Goal: Task Accomplishment & Management: Complete application form

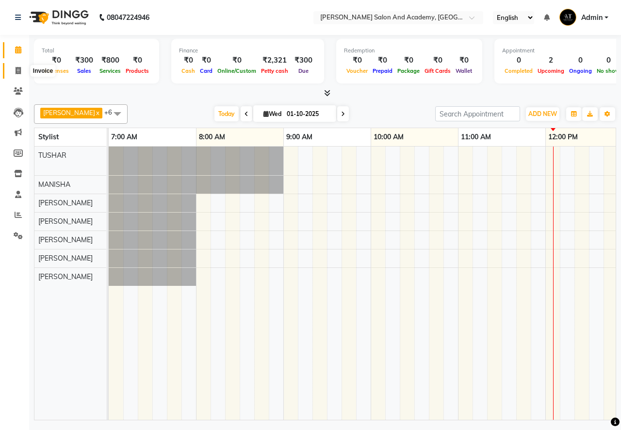
click at [17, 73] on icon at bounding box center [18, 70] width 5 height 7
select select "service"
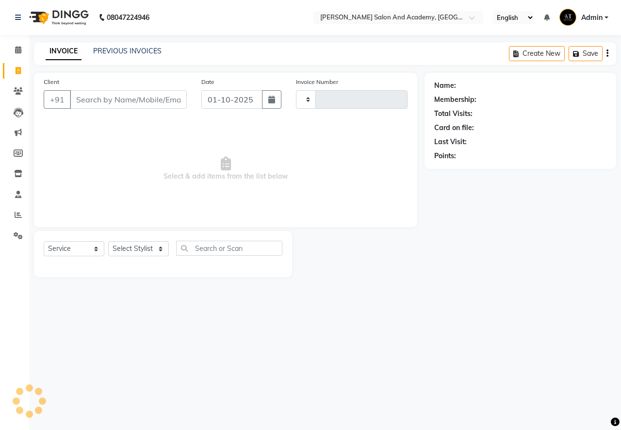
type input "0802"
select select "6453"
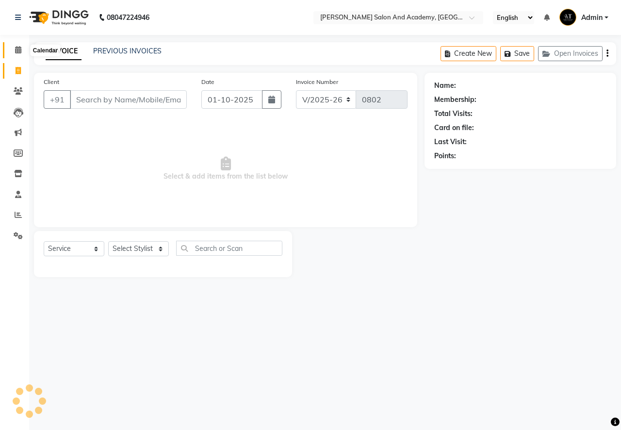
click at [17, 50] on icon at bounding box center [18, 49] width 6 height 7
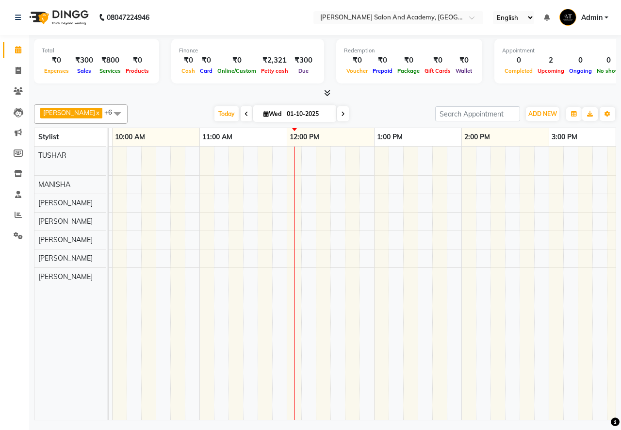
click at [392, 162] on div "[PERSON_NAME], TK01, 06:00 PM-06:30 PM, Nails - Hands Gel Polish Pooja [PERSON_…" at bounding box center [592, 283] width 1485 height 273
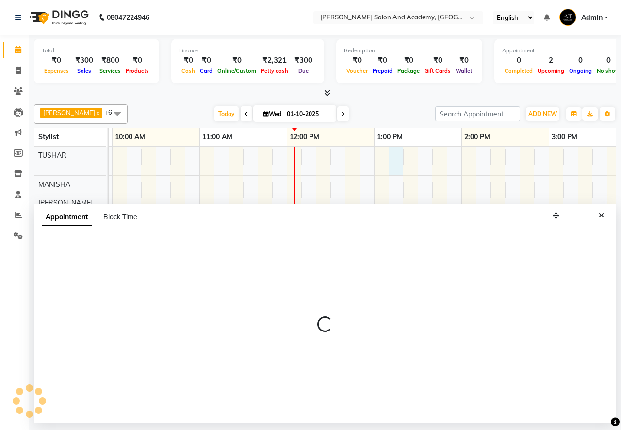
select select "49047"
select select "tentative"
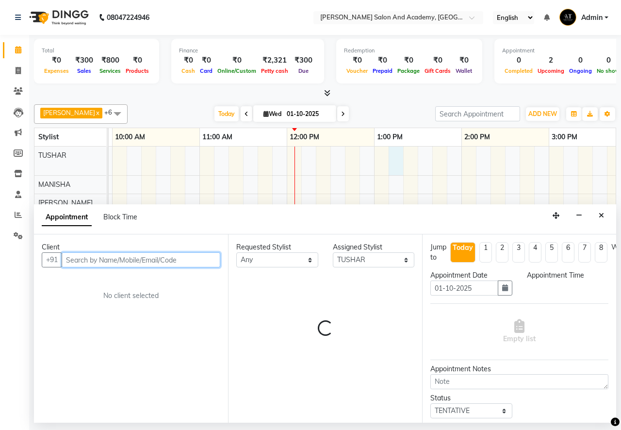
select select "795"
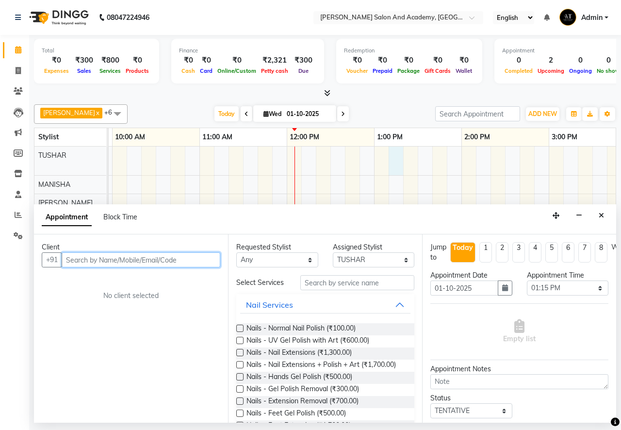
click at [170, 263] on input "text" at bounding box center [141, 259] width 159 height 15
type input "9680367477"
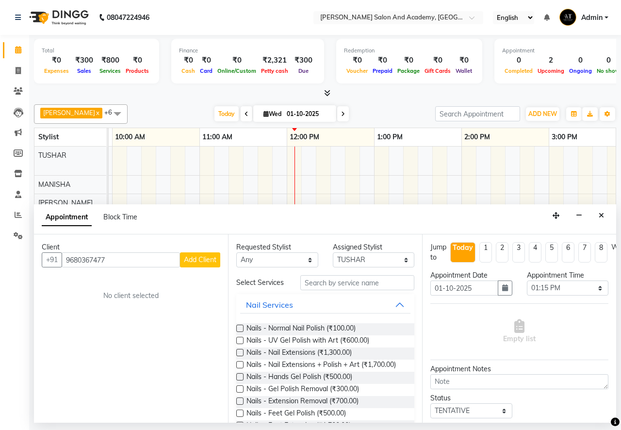
click at [198, 264] on button "Add Client" at bounding box center [200, 259] width 40 height 15
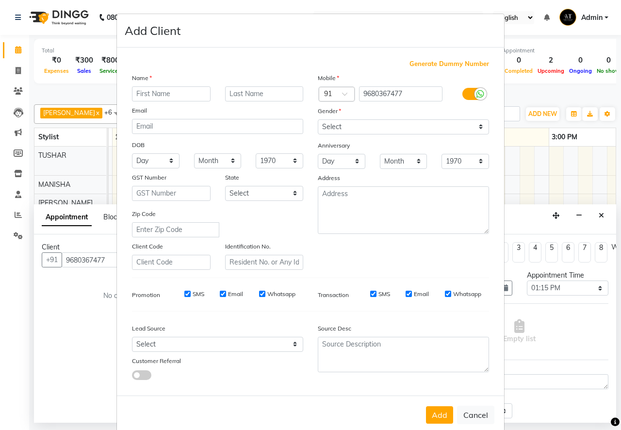
click at [155, 91] on input "text" at bounding box center [171, 93] width 79 height 15
type input "k"
type input "[PERSON_NAME]"
click at [361, 129] on select "Select [DEMOGRAPHIC_DATA] [DEMOGRAPHIC_DATA] Other Prefer Not To Say" at bounding box center [403, 126] width 171 height 15
select select "[DEMOGRAPHIC_DATA]"
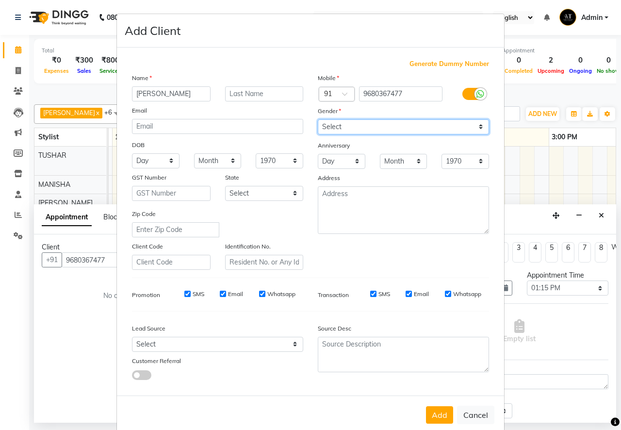
click at [318, 119] on select "Select [DEMOGRAPHIC_DATA] [DEMOGRAPHIC_DATA] Other Prefer Not To Say" at bounding box center [403, 126] width 171 height 15
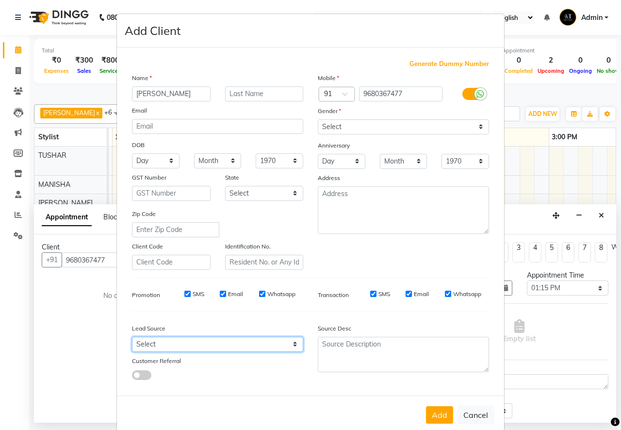
click at [197, 341] on select "Select Walk-in Referral Internet Friend Word of Mouth Advertisement Facebook Ju…" at bounding box center [217, 344] width 171 height 15
select select "46005"
click at [132, 337] on select "Select Walk-in Referral Internet Friend Word of Mouth Advertisement Facebook Ju…" at bounding box center [217, 344] width 171 height 15
click at [438, 416] on button "Add" at bounding box center [439, 414] width 27 height 17
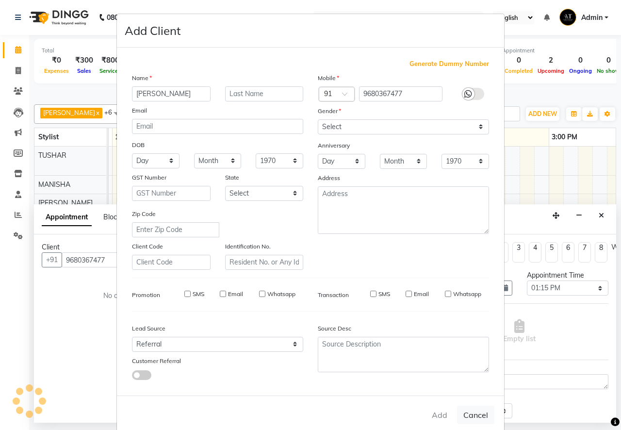
select select
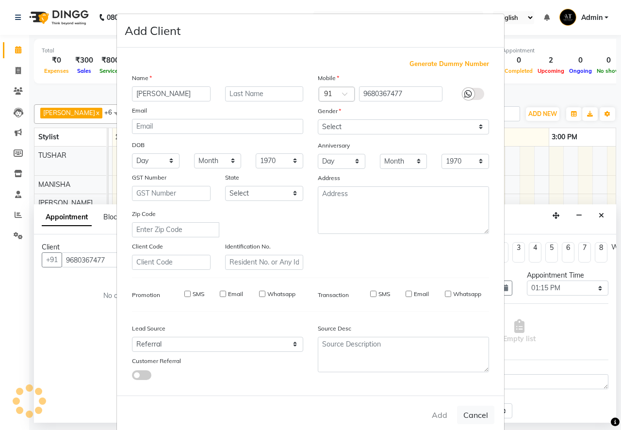
select select
checkbox input "false"
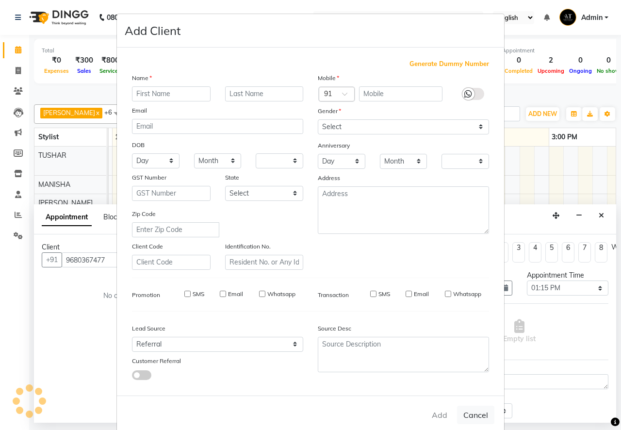
checkbox input "false"
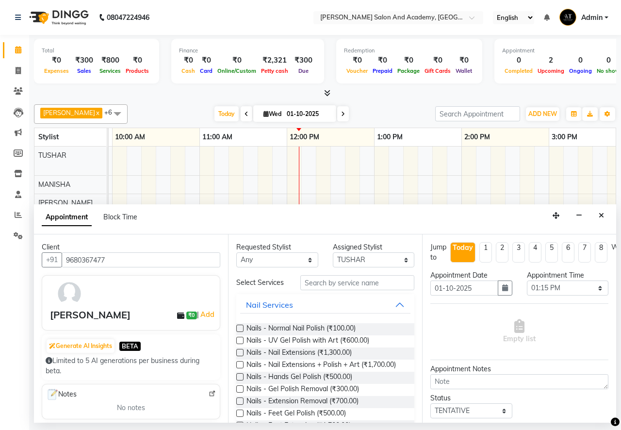
click at [8, 259] on div "Calendar Invoice Clients Leads Marketing Members Inventory Staff Reports Settin…" at bounding box center [65, 222] width 131 height 388
click at [17, 86] on span at bounding box center [18, 91] width 17 height 11
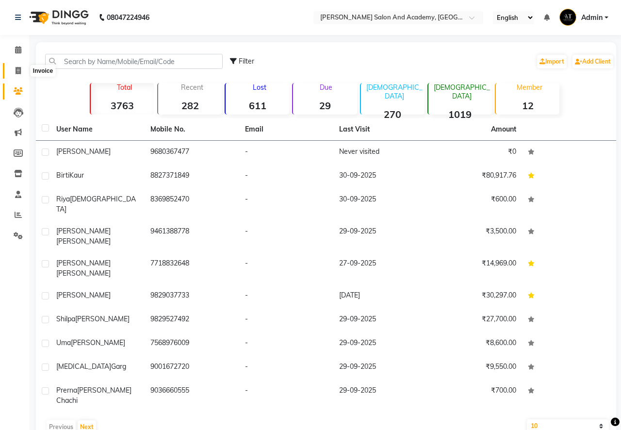
click at [17, 73] on icon at bounding box center [18, 70] width 5 height 7
select select "service"
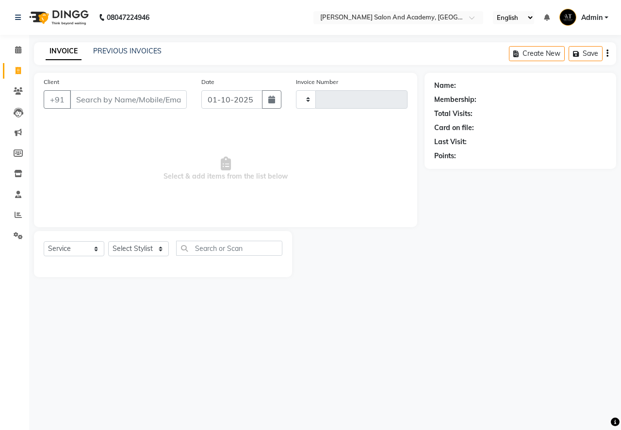
type input "0802"
select select "6453"
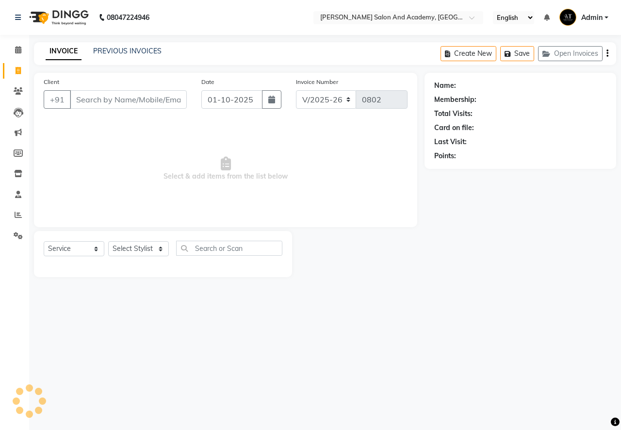
click at [124, 104] on input "Client" at bounding box center [128, 99] width 117 height 18
type input "9928499989"
click at [141, 93] on button "Add Client" at bounding box center [162, 99] width 50 height 18
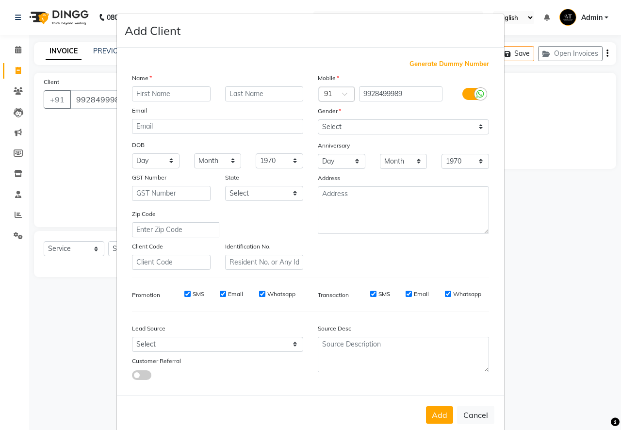
click at [165, 83] on div "Name" at bounding box center [218, 80] width 186 height 14
click at [172, 89] on input "text" at bounding box center [171, 93] width 79 height 15
type input "[PERSON_NAME]"
click at [335, 127] on select "Select [DEMOGRAPHIC_DATA] [DEMOGRAPHIC_DATA] Other Prefer Not To Say" at bounding box center [403, 126] width 171 height 15
click at [318, 119] on select "Select [DEMOGRAPHIC_DATA] [DEMOGRAPHIC_DATA] Other Prefer Not To Say" at bounding box center [403, 126] width 171 height 15
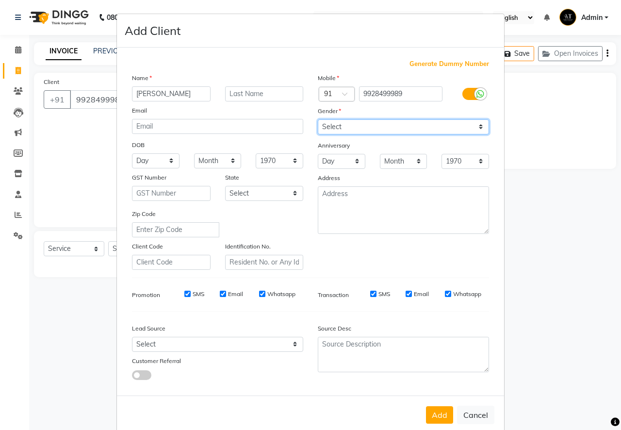
click at [345, 127] on select "Select [DEMOGRAPHIC_DATA] [DEMOGRAPHIC_DATA] Other Prefer Not To Say" at bounding box center [403, 126] width 171 height 15
select select "[DEMOGRAPHIC_DATA]"
click at [318, 119] on select "Select [DEMOGRAPHIC_DATA] [DEMOGRAPHIC_DATA] Other Prefer Not To Say" at bounding box center [403, 126] width 171 height 15
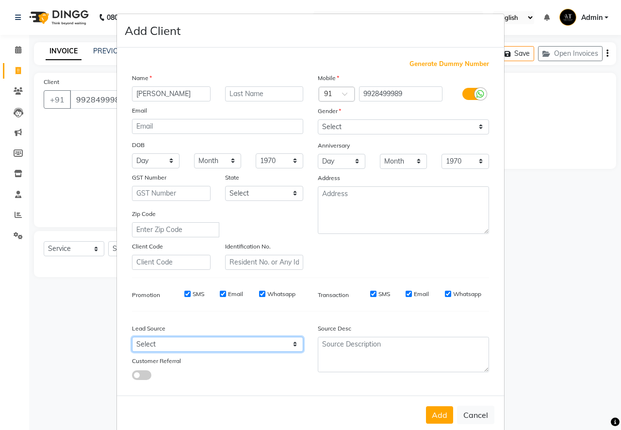
click at [196, 343] on select "Select Walk-in Referral Internet Friend Word of Mouth Advertisement Facebook Ju…" at bounding box center [217, 344] width 171 height 15
select select "46004"
click at [132, 337] on select "Select Walk-in Referral Internet Friend Word of Mouth Advertisement Facebook Ju…" at bounding box center [217, 344] width 171 height 15
click at [199, 346] on select "Select Walk-in Referral Internet Friend Word of Mouth Advertisement Facebook Ju…" at bounding box center [217, 344] width 171 height 15
click at [442, 422] on button "Add" at bounding box center [439, 414] width 27 height 17
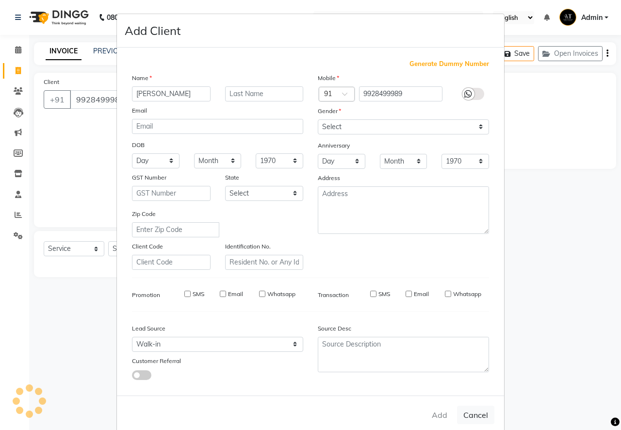
select select
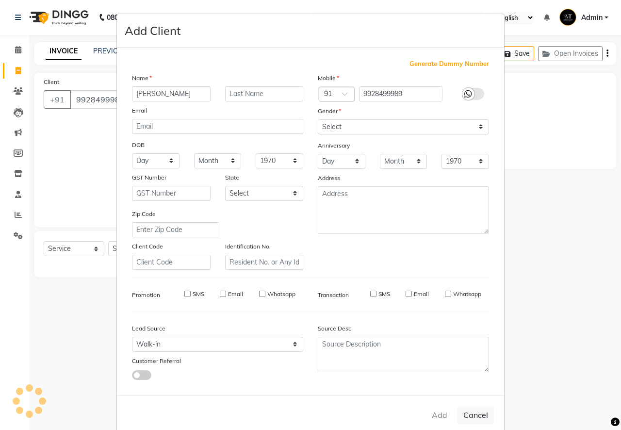
select select
checkbox input "false"
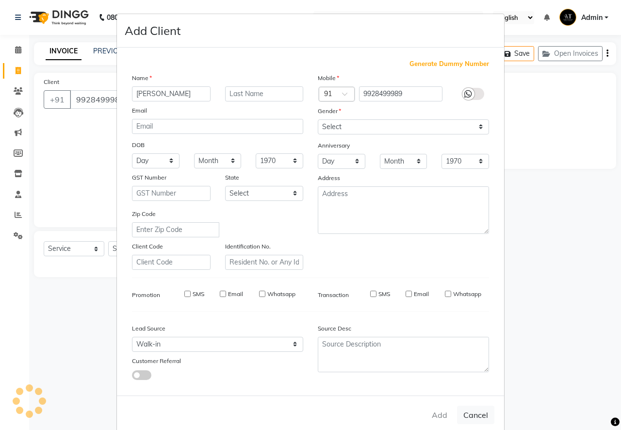
checkbox input "false"
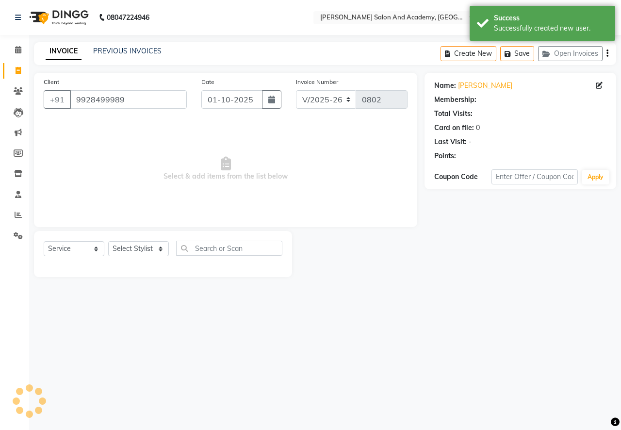
select select "1: Object"
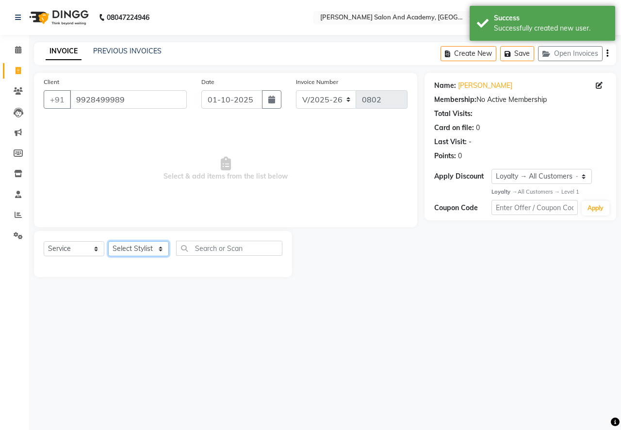
click at [145, 252] on select "Select Stylist [PERSON_NAME] [PERSON_NAME] [PERSON_NAME] [PERSON_NAME] [PERSON_…" at bounding box center [138, 248] width 61 height 15
select select "91086"
click at [141, 248] on select "Select Stylist [PERSON_NAME] [PERSON_NAME] [PERSON_NAME] [PERSON_NAME] [PERSON_…" at bounding box center [138, 248] width 61 height 15
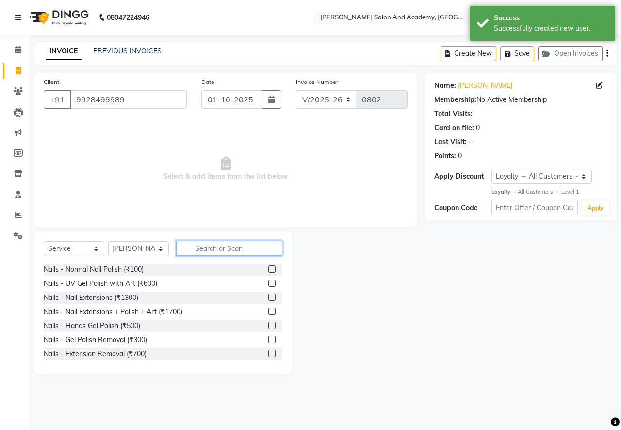
click at [237, 247] on input "text" at bounding box center [229, 248] width 106 height 15
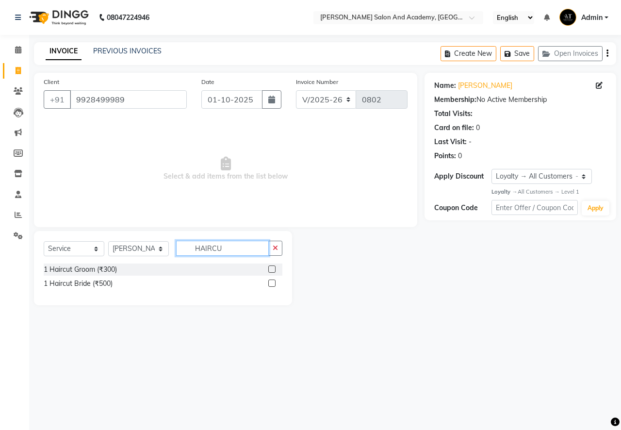
type input "HAIRCUT"
drag, startPoint x: 239, startPoint y: 249, endPoint x: 166, endPoint y: 249, distance: 72.8
click at [166, 249] on div "Select Service Product Membership Package Voucher Prepaid Gift Card Select Styl…" at bounding box center [163, 252] width 239 height 23
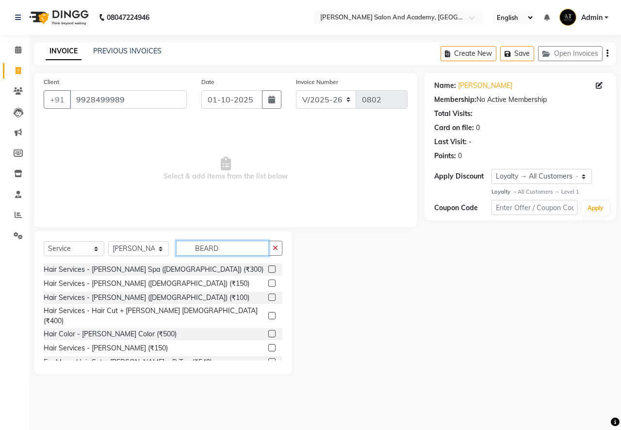
type input "BEARD"
click at [268, 312] on label at bounding box center [271, 315] width 7 height 7
click at [268, 313] on input "checkbox" at bounding box center [271, 316] width 6 height 6
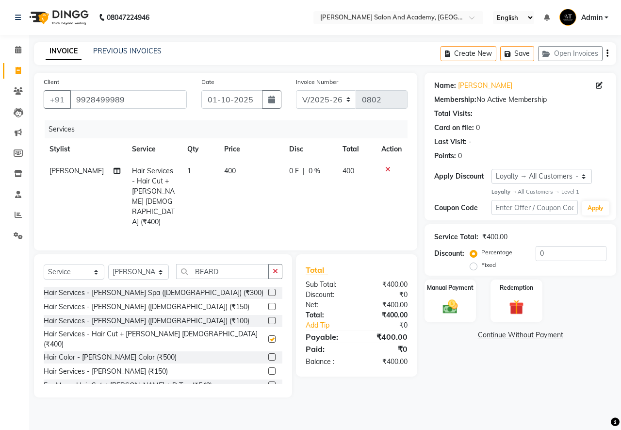
checkbox input "false"
drag, startPoint x: 222, startPoint y: 261, endPoint x: 186, endPoint y: 260, distance: 35.5
click at [186, 264] on input "BEARD" at bounding box center [222, 271] width 93 height 15
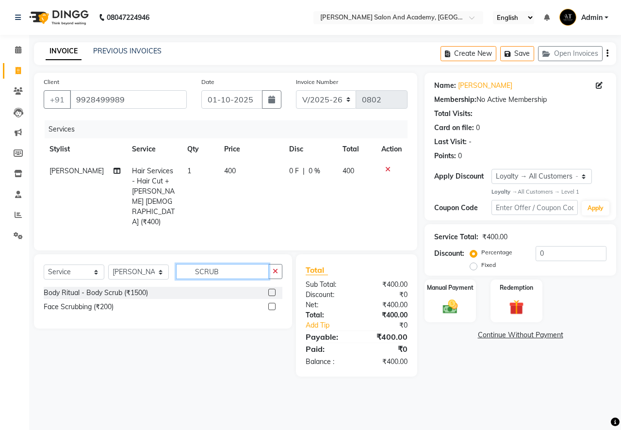
type input "SCRUB"
click at [272, 303] on label at bounding box center [271, 306] width 7 height 7
click at [272, 304] on input "checkbox" at bounding box center [271, 307] width 6 height 6
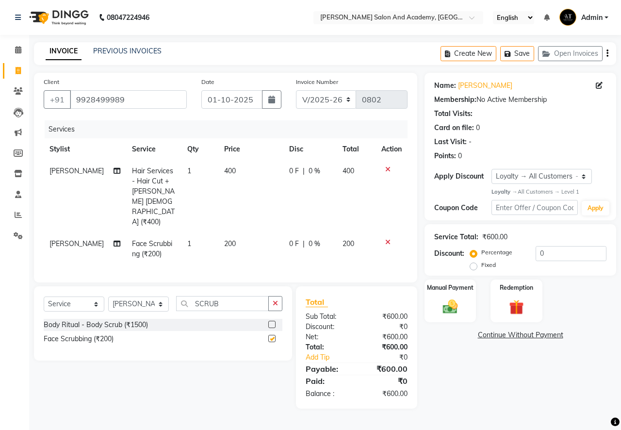
checkbox input "false"
click at [457, 308] on img at bounding box center [450, 307] width 25 height 18
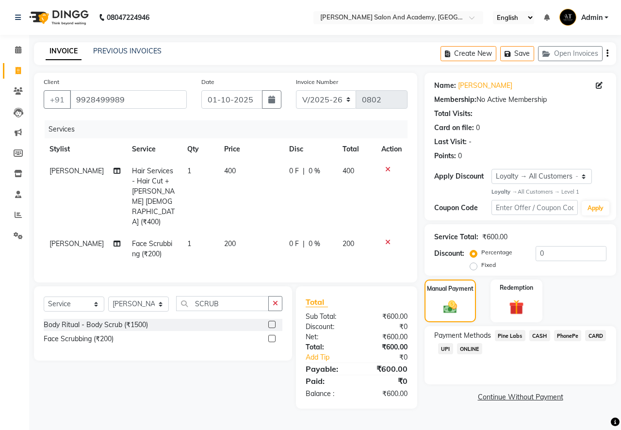
click at [512, 333] on span "Pine Labs" at bounding box center [510, 335] width 31 height 11
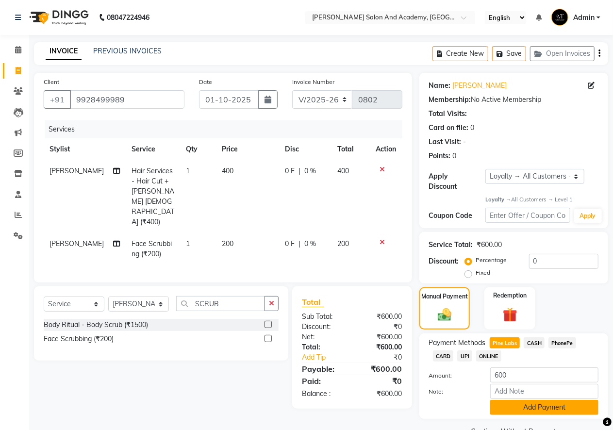
click at [527, 413] on button "Add Payment" at bounding box center [544, 407] width 108 height 15
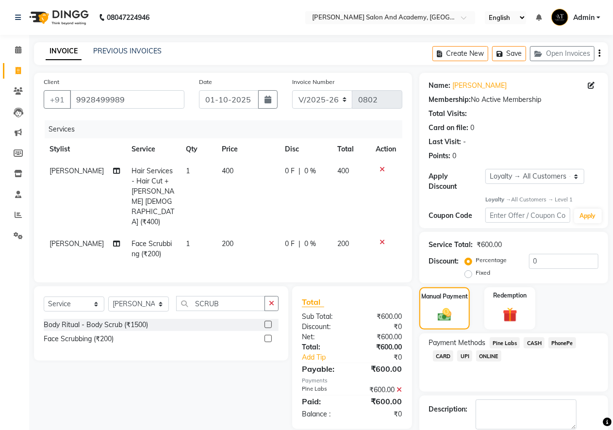
click at [513, 344] on span "Pine Labs" at bounding box center [505, 342] width 31 height 11
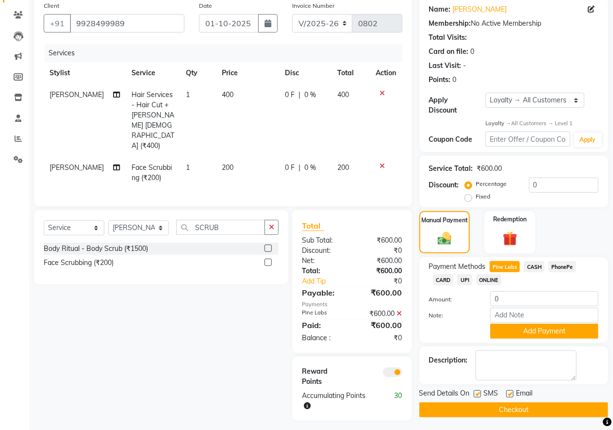
scroll to position [79, 0]
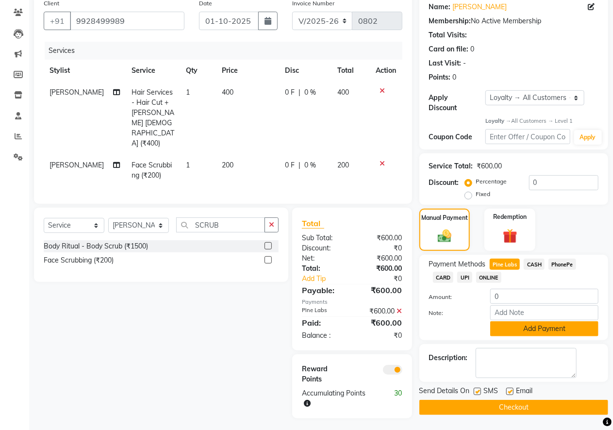
click at [525, 326] on button "Add Payment" at bounding box center [544, 328] width 108 height 15
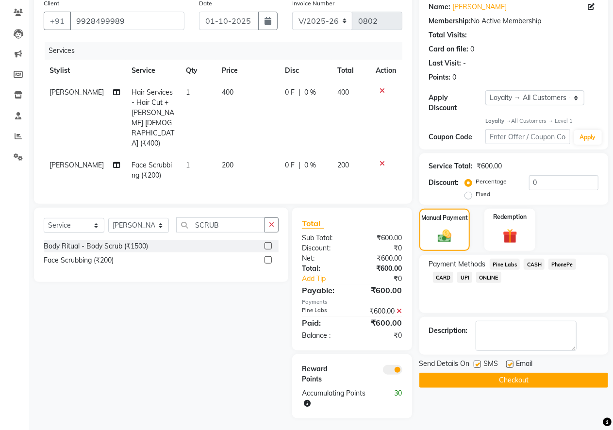
scroll to position [69, 0]
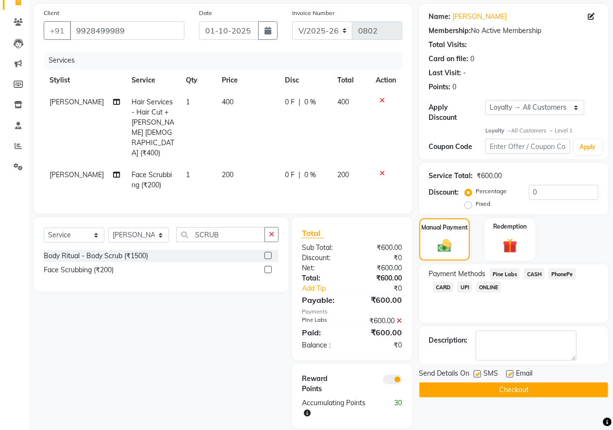
click at [508, 375] on label at bounding box center [509, 373] width 7 height 7
click at [508, 375] on input "checkbox" at bounding box center [509, 374] width 6 height 6
checkbox input "false"
click at [508, 391] on button "Checkout" at bounding box center [513, 389] width 189 height 15
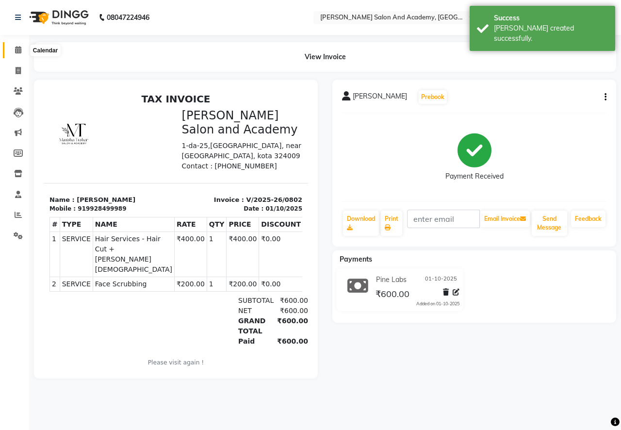
click at [15, 52] on icon at bounding box center [18, 49] width 6 height 7
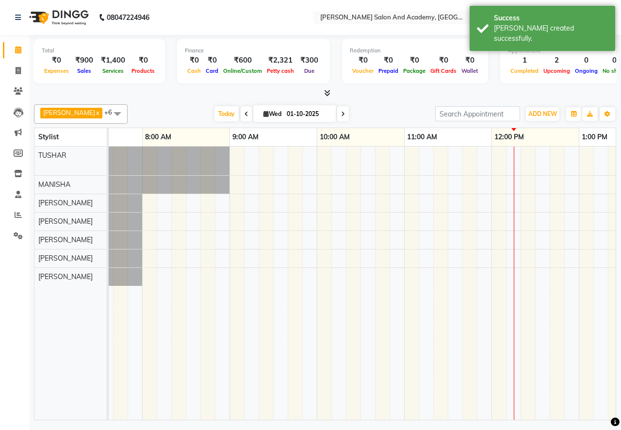
scroll to position [0, 66]
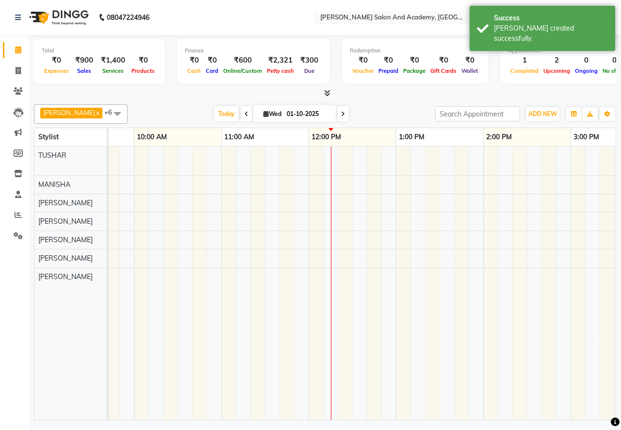
click at [406, 149] on div "[PERSON_NAME], TK01, 06:00 PM-06:30 PM, Nails - Hands Gel Polish Pooja [PERSON_…" at bounding box center [614, 283] width 1485 height 273
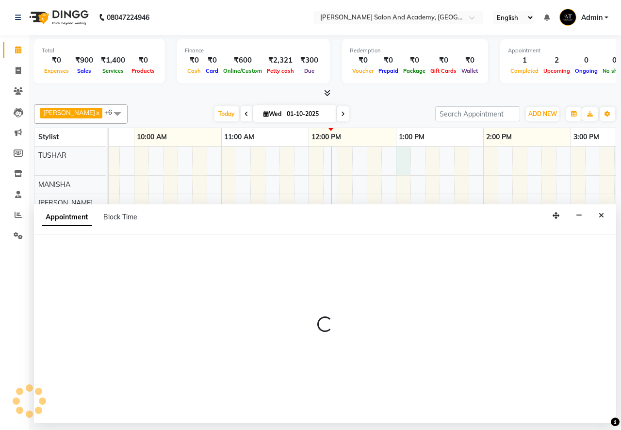
select select "49047"
select select "780"
select select "tentative"
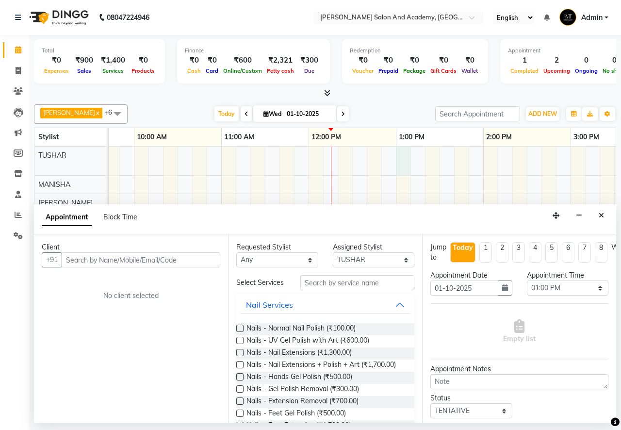
click at [108, 252] on input "text" at bounding box center [141, 259] width 159 height 15
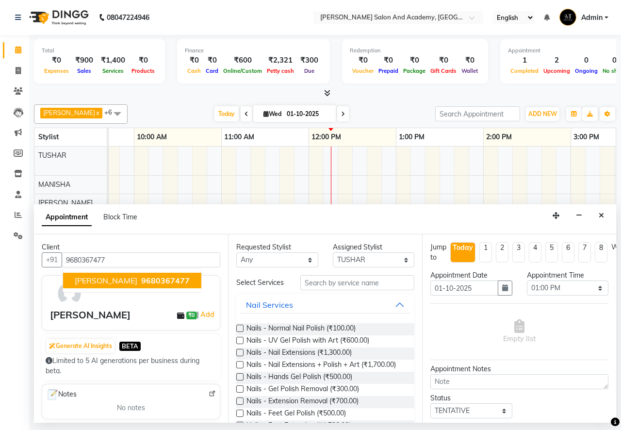
click at [104, 285] on button "[PERSON_NAME] 9680367477" at bounding box center [132, 281] width 138 height 16
type input "9680367477"
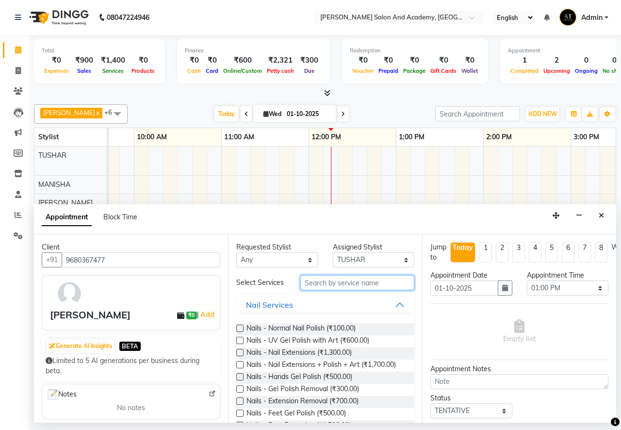
click at [376, 285] on input "text" at bounding box center [357, 282] width 114 height 15
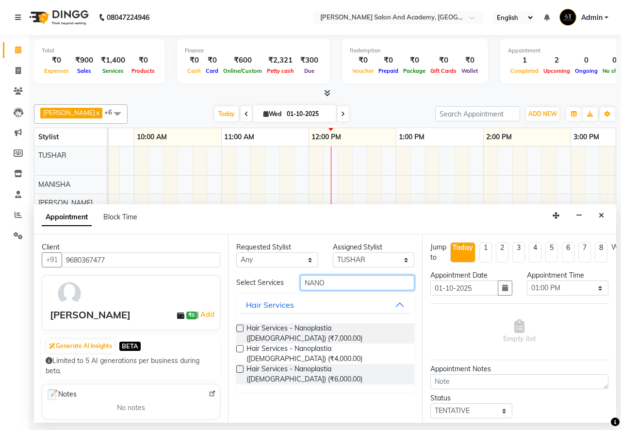
type input "NANO"
click at [239, 329] on label at bounding box center [239, 328] width 7 height 7
click at [239, 329] on input "checkbox" at bounding box center [239, 329] width 6 height 6
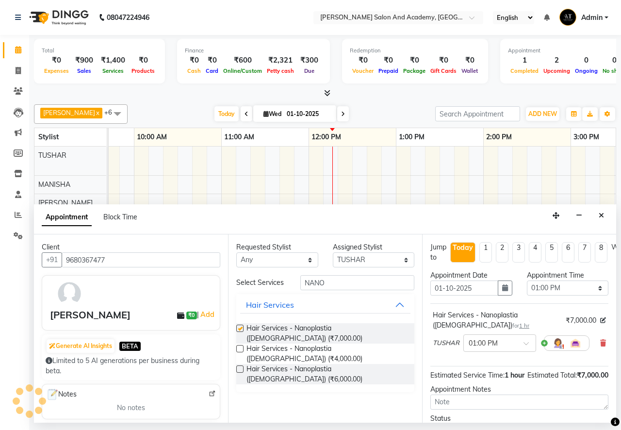
checkbox input "false"
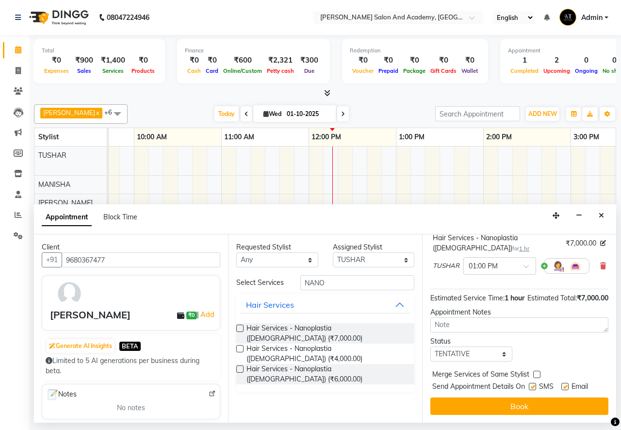
click at [566, 383] on label at bounding box center [564, 386] width 7 height 7
click at [566, 384] on input "checkbox" at bounding box center [564, 387] width 6 height 6
checkbox input "false"
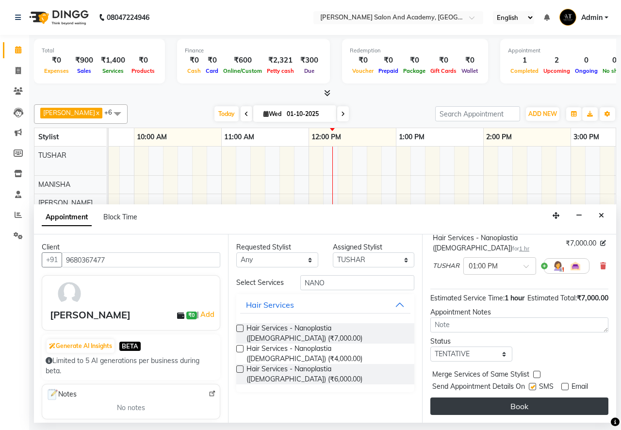
click at [553, 398] on button "Book" at bounding box center [519, 405] width 178 height 17
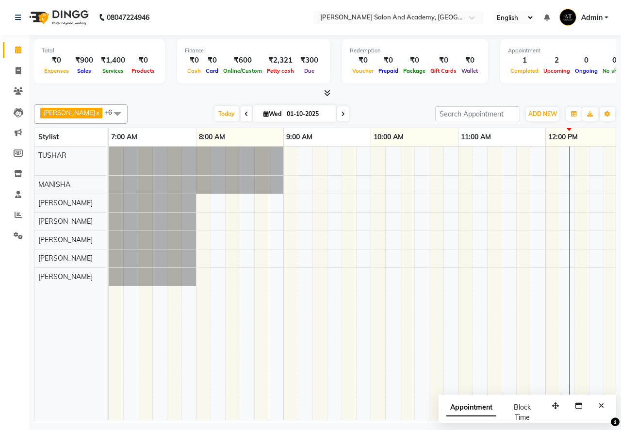
click at [108, 112] on span at bounding box center [117, 113] width 19 height 18
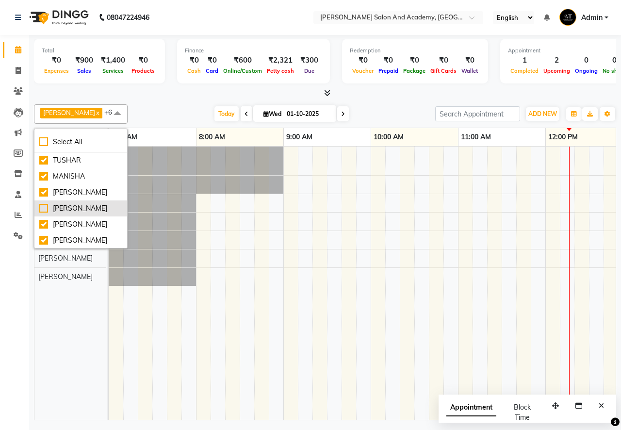
click at [45, 209] on div "[PERSON_NAME]" at bounding box center [80, 208] width 83 height 10
checkbox input "true"
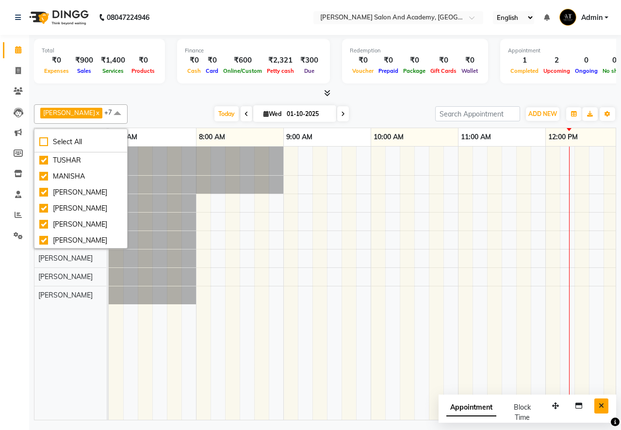
click at [602, 403] on icon "Close" at bounding box center [601, 405] width 5 height 7
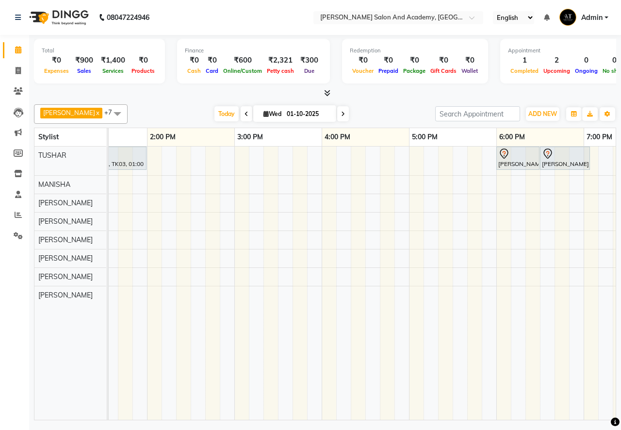
click at [241, 116] on span at bounding box center [247, 113] width 12 height 15
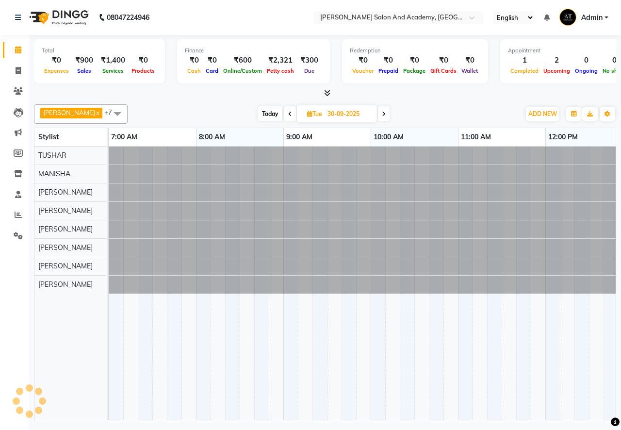
scroll to position [0, 437]
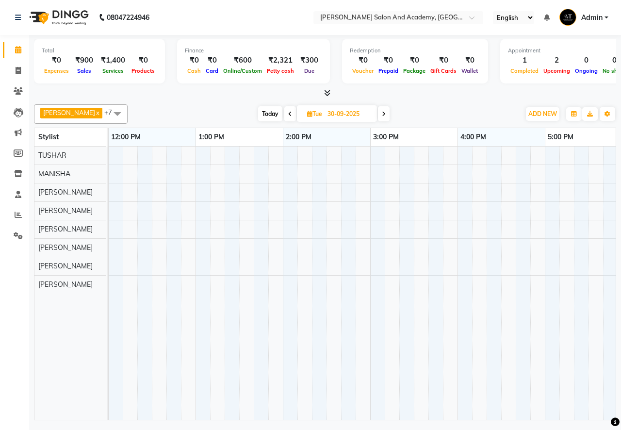
click at [287, 109] on div "[DATE] [DATE]" at bounding box center [323, 114] width 133 height 15
click at [288, 115] on icon at bounding box center [290, 114] width 4 height 6
click at [287, 115] on icon at bounding box center [289, 114] width 4 height 6
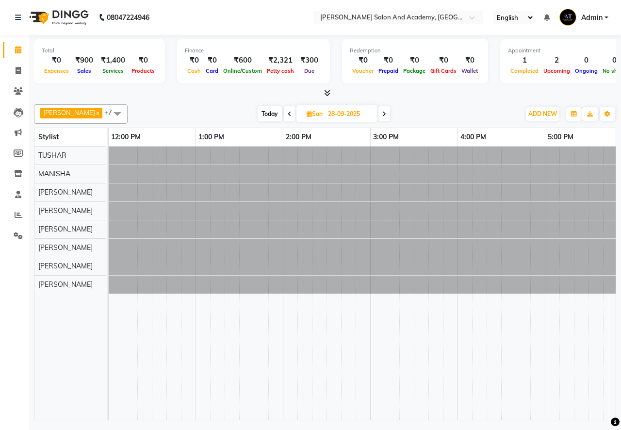
scroll to position [0, 0]
click at [288, 115] on icon at bounding box center [290, 114] width 4 height 6
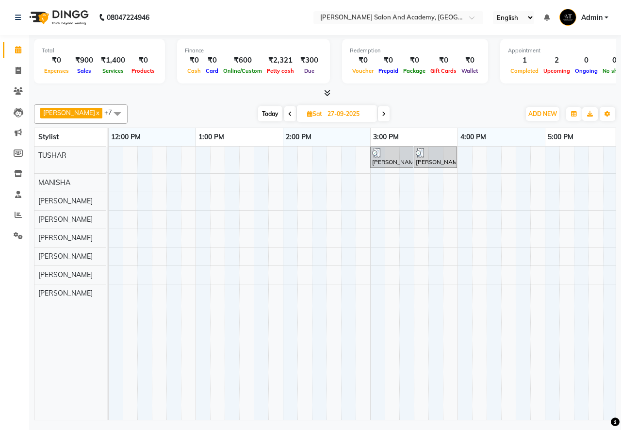
click at [288, 115] on icon at bounding box center [290, 114] width 4 height 6
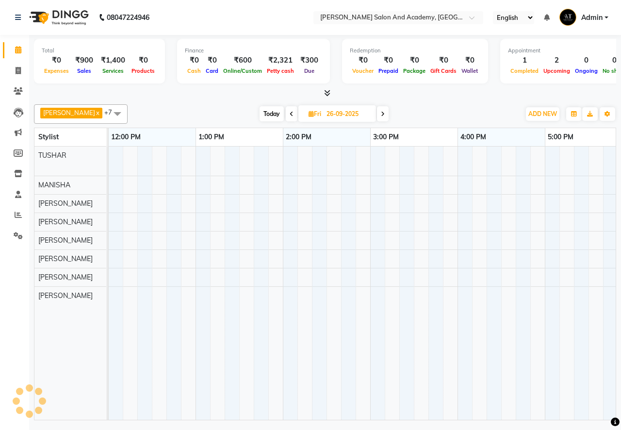
click at [290, 115] on icon at bounding box center [292, 114] width 4 height 6
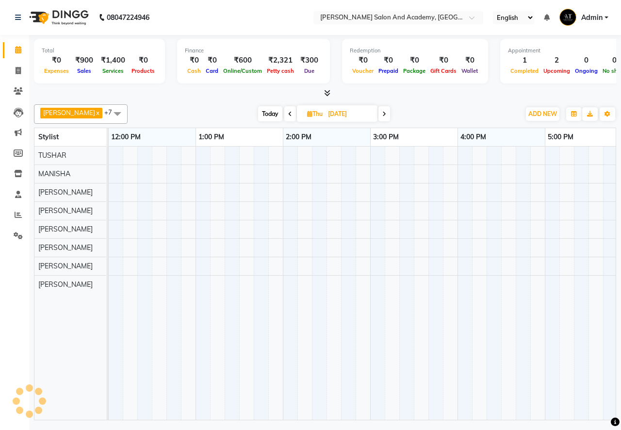
click at [288, 115] on icon at bounding box center [290, 114] width 4 height 6
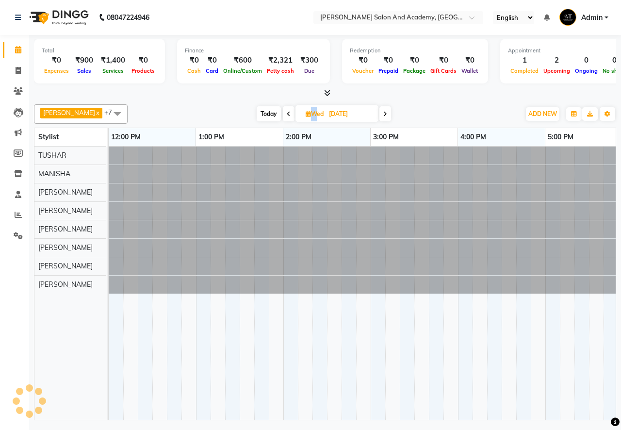
click at [287, 115] on icon at bounding box center [289, 114] width 4 height 6
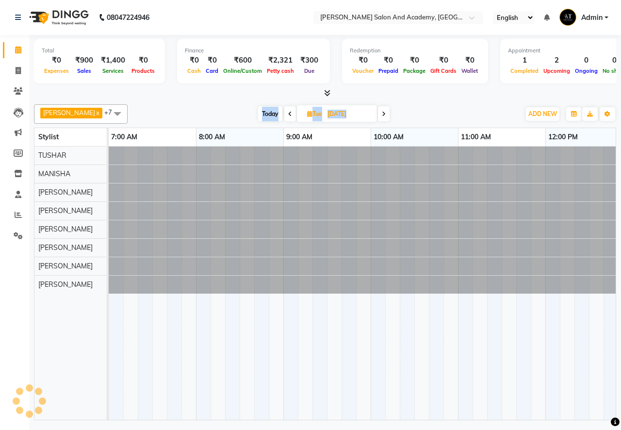
click at [288, 115] on icon at bounding box center [290, 114] width 4 height 6
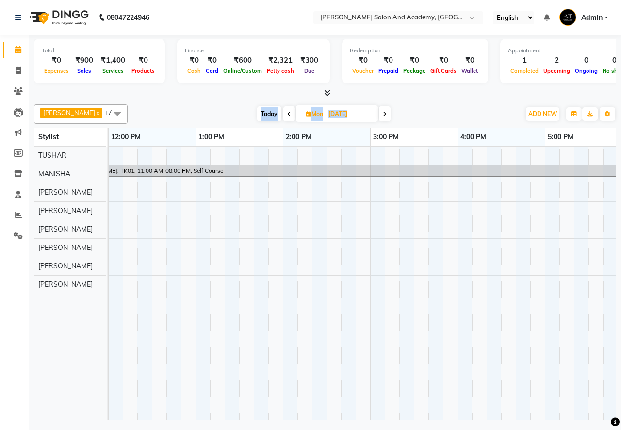
click at [284, 113] on span at bounding box center [289, 113] width 12 height 15
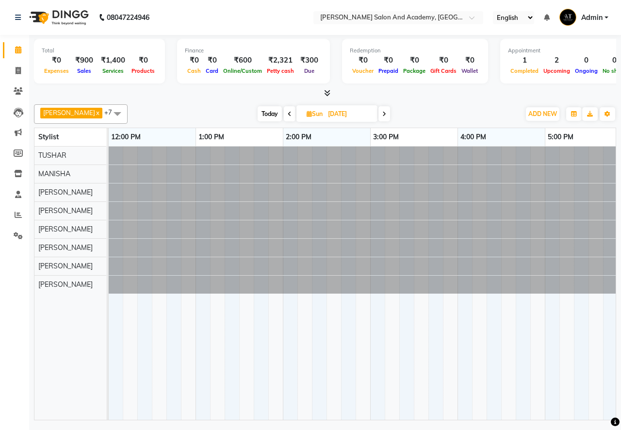
scroll to position [0, 0]
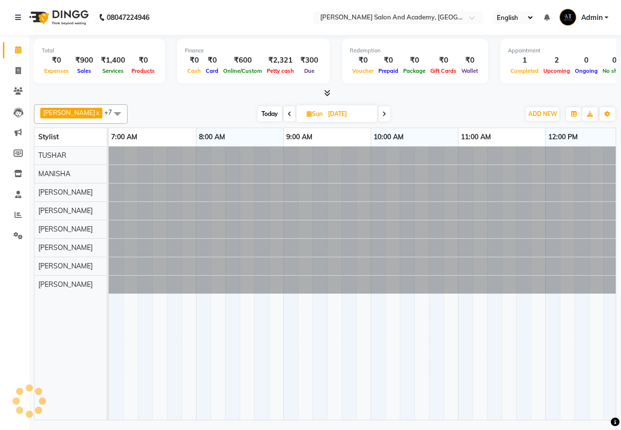
click at [284, 113] on span at bounding box center [290, 113] width 12 height 15
type input "20-09-2025"
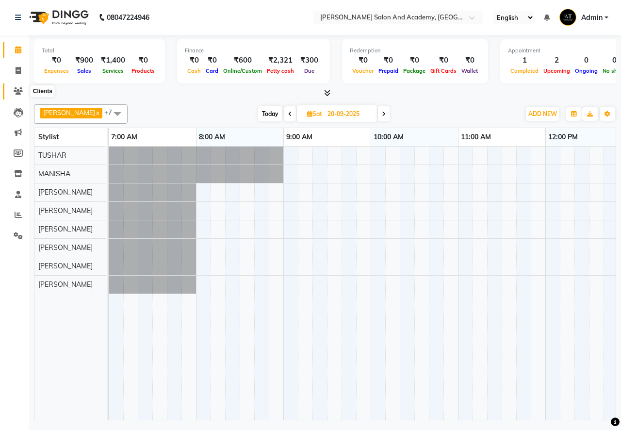
click at [10, 88] on span at bounding box center [18, 91] width 17 height 11
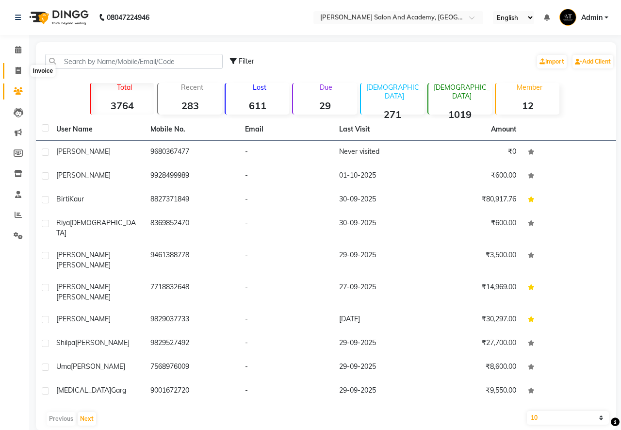
click at [21, 67] on span at bounding box center [18, 71] width 17 height 11
select select "6453"
select select "service"
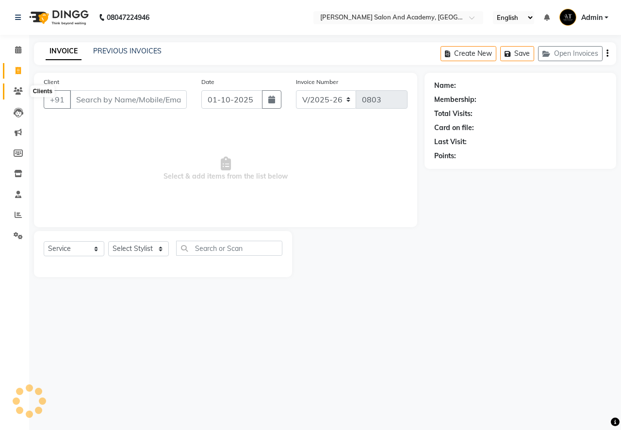
click at [21, 88] on icon at bounding box center [18, 90] width 9 height 7
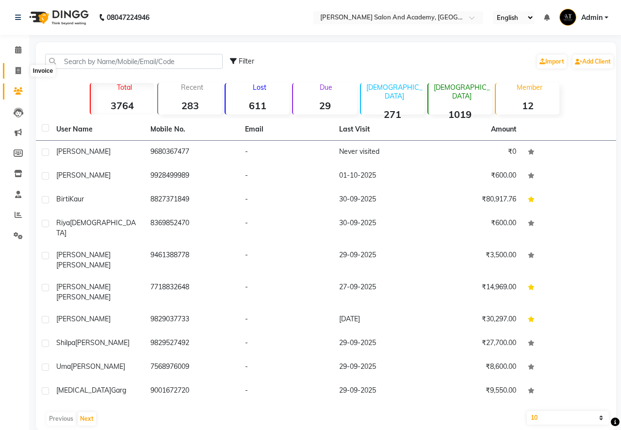
click at [17, 68] on icon at bounding box center [18, 70] width 5 height 7
select select "service"
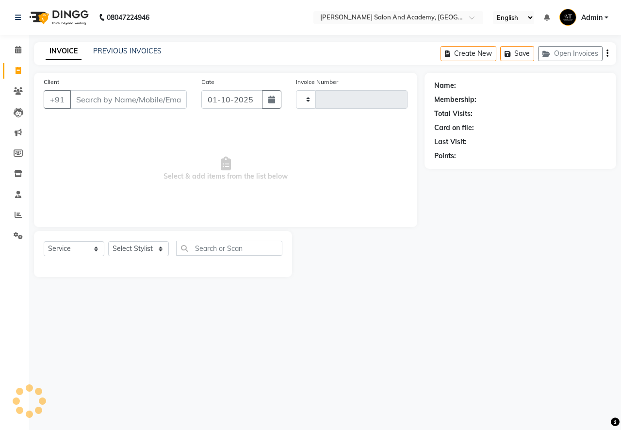
type input "0803"
select select "6453"
click at [18, 93] on icon at bounding box center [18, 90] width 9 height 7
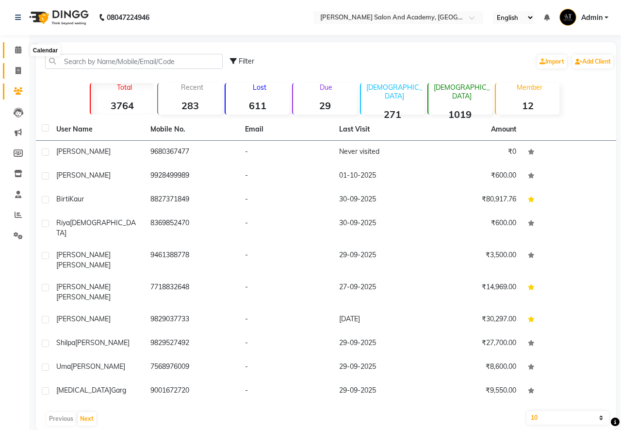
click at [18, 53] on icon at bounding box center [18, 49] width 6 height 7
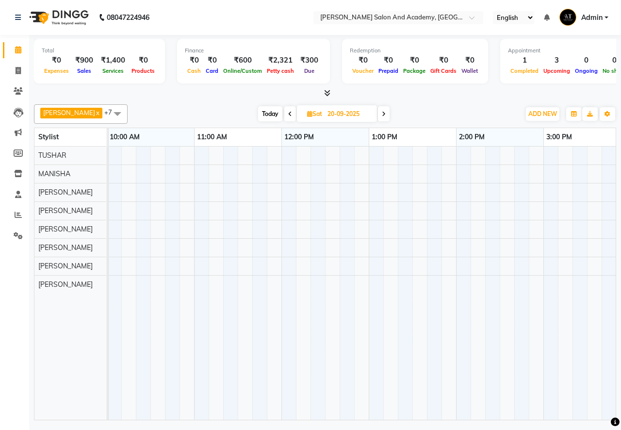
click at [382, 114] on icon at bounding box center [384, 114] width 4 height 6
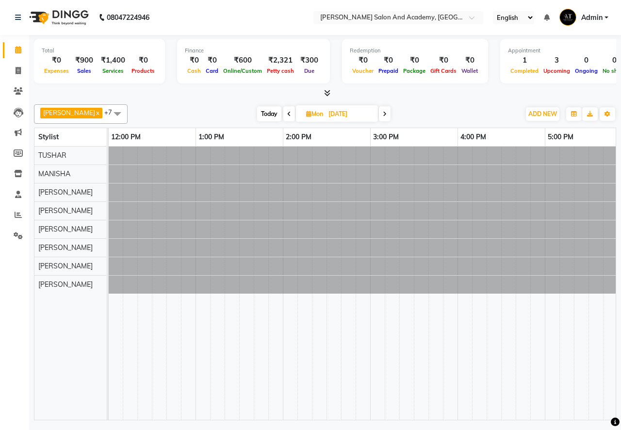
click at [379, 114] on span at bounding box center [385, 113] width 12 height 15
click at [382, 114] on icon at bounding box center [384, 114] width 4 height 6
click at [380, 114] on span at bounding box center [386, 113] width 12 height 15
click at [383, 114] on icon at bounding box center [385, 114] width 4 height 6
click at [381, 114] on icon at bounding box center [383, 114] width 4 height 6
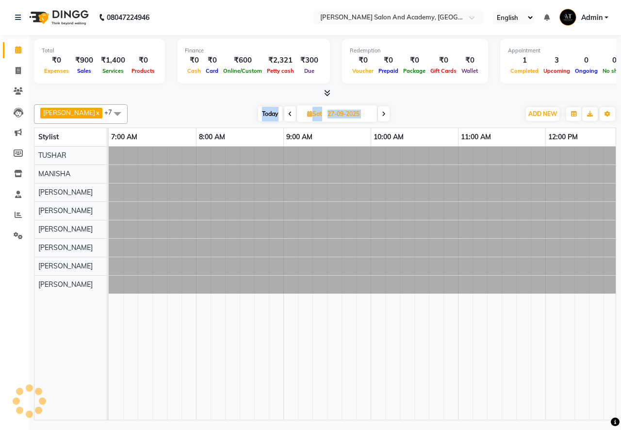
click at [382, 114] on icon at bounding box center [384, 114] width 4 height 6
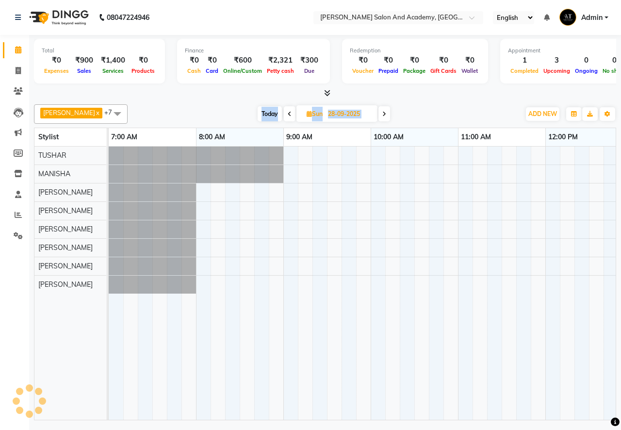
click at [382, 114] on icon at bounding box center [384, 114] width 4 height 6
click at [379, 114] on span at bounding box center [385, 113] width 12 height 15
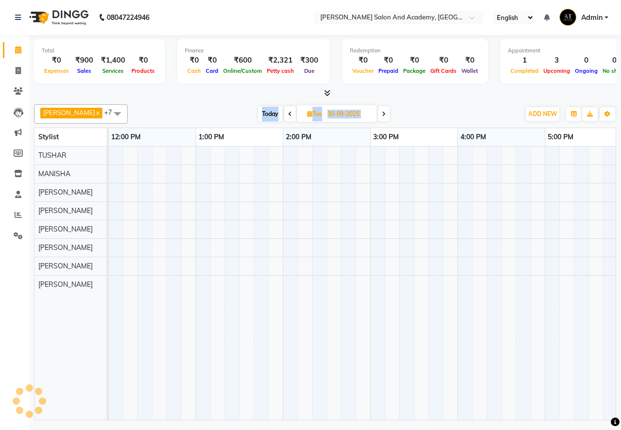
click at [382, 114] on icon at bounding box center [384, 114] width 4 height 6
type input "01-10-2025"
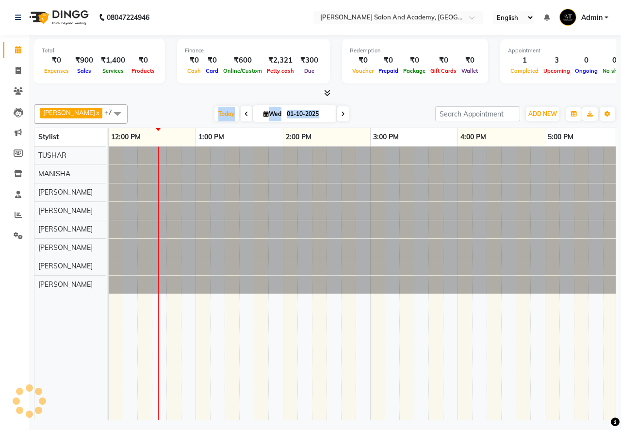
click at [374, 114] on div "[DATE] [DATE]" at bounding box center [281, 114] width 298 height 15
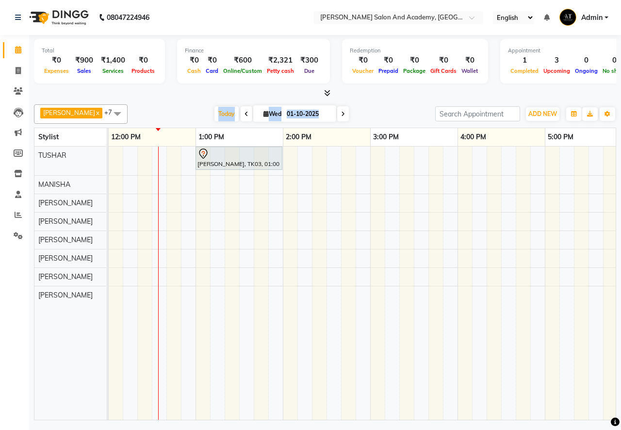
click at [403, 110] on div "[DATE] [DATE]" at bounding box center [281, 114] width 298 height 15
